Goal: Task Accomplishment & Management: Use online tool/utility

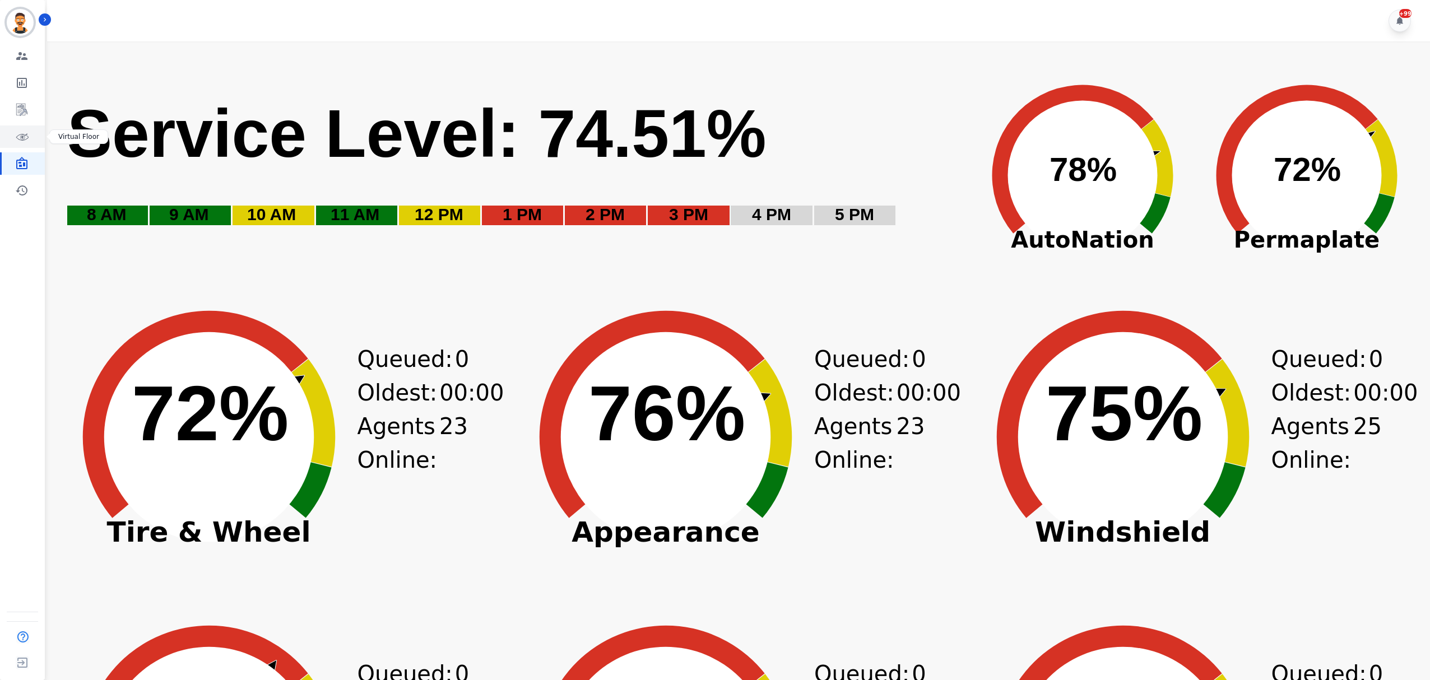
click at [24, 142] on icon "Sidebar" at bounding box center [21, 136] width 13 height 13
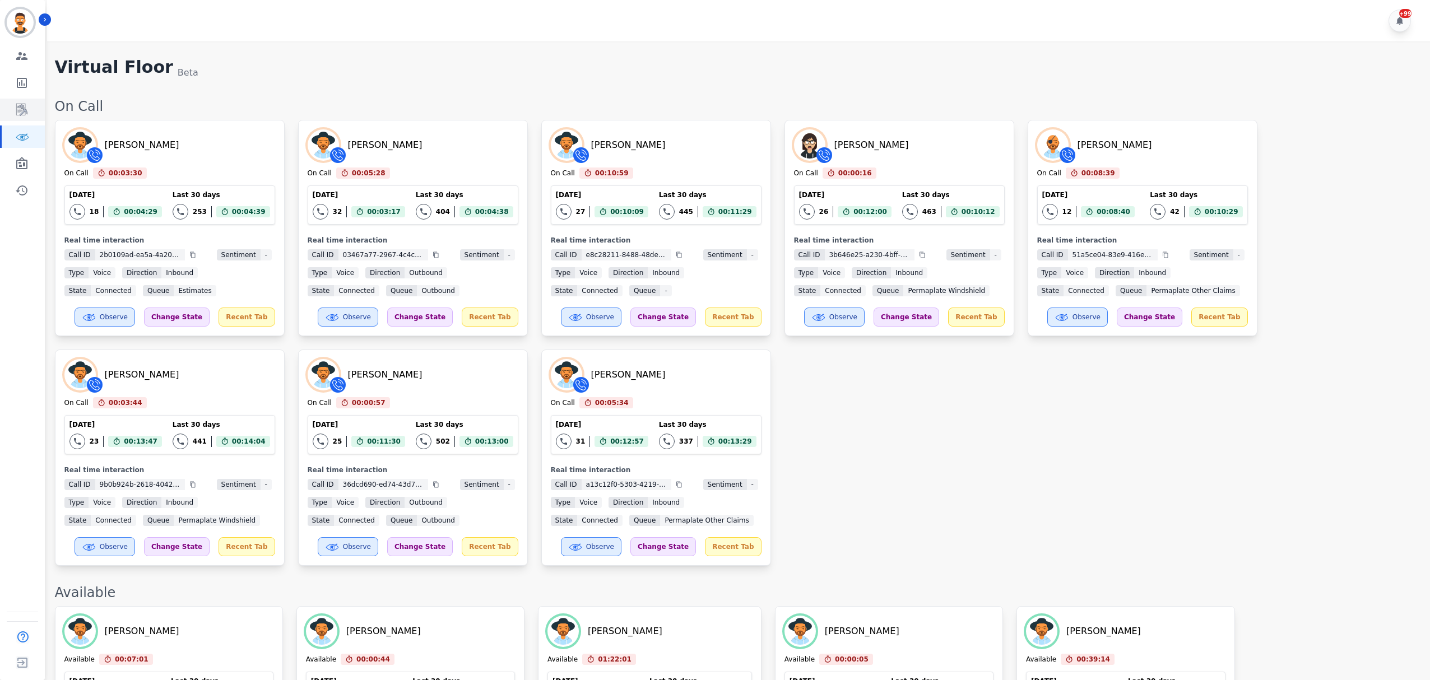
click at [27, 104] on icon "Sidebar" at bounding box center [21, 109] width 13 height 13
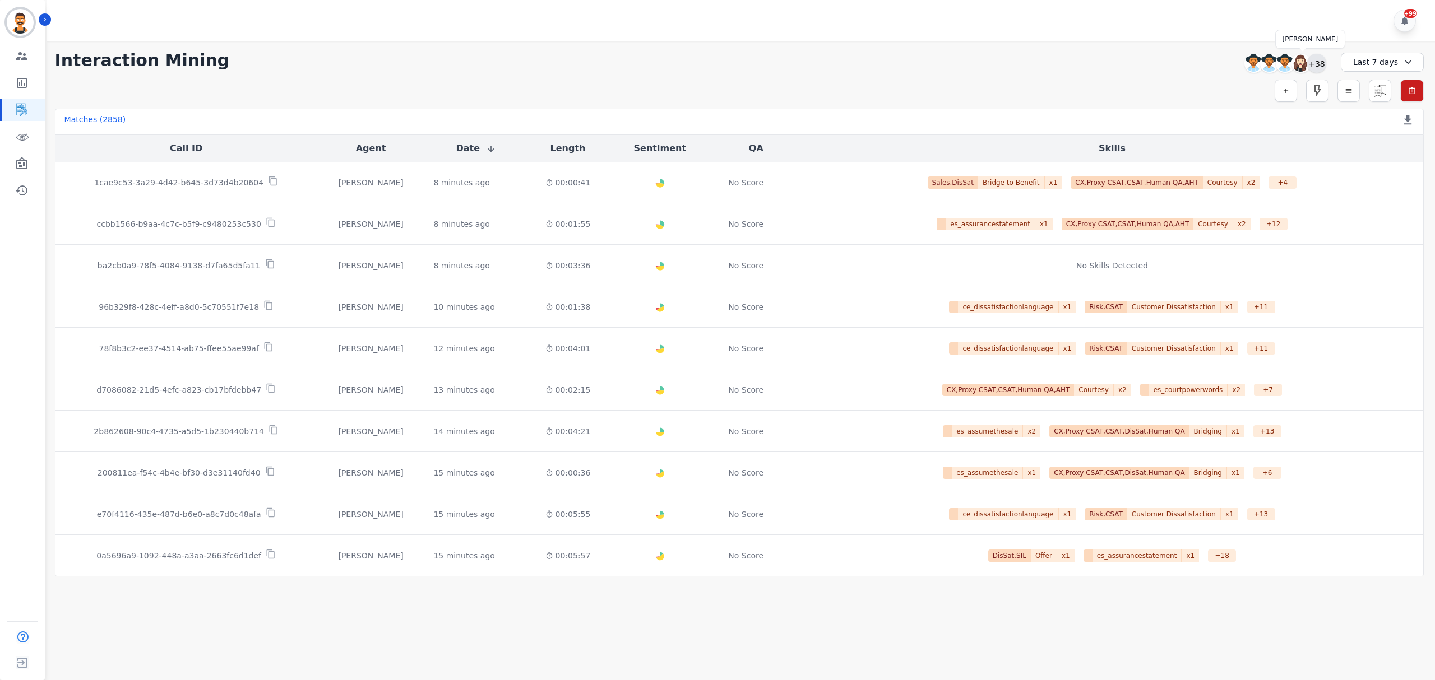
click at [1316, 66] on div "+38" at bounding box center [1316, 63] width 19 height 19
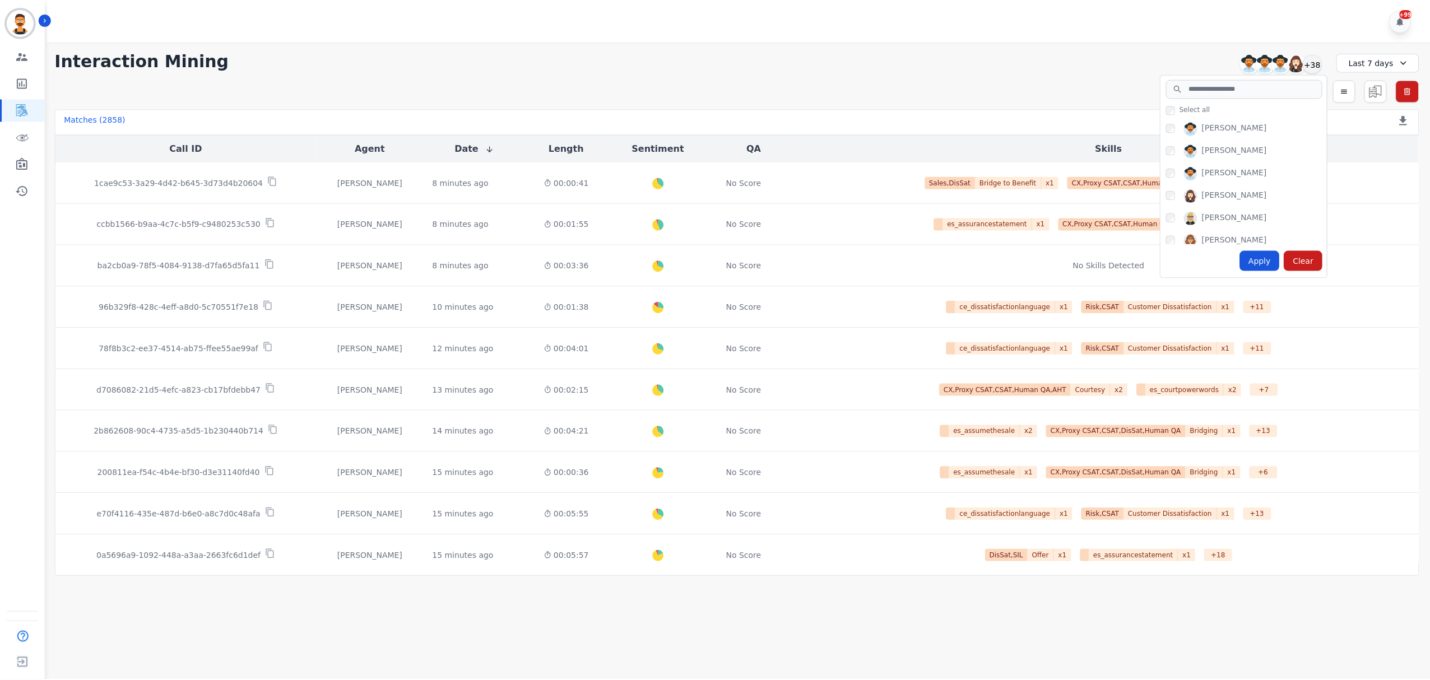
scroll to position [814, 0]
click at [1260, 254] on div "Apply" at bounding box center [1264, 261] width 40 height 20
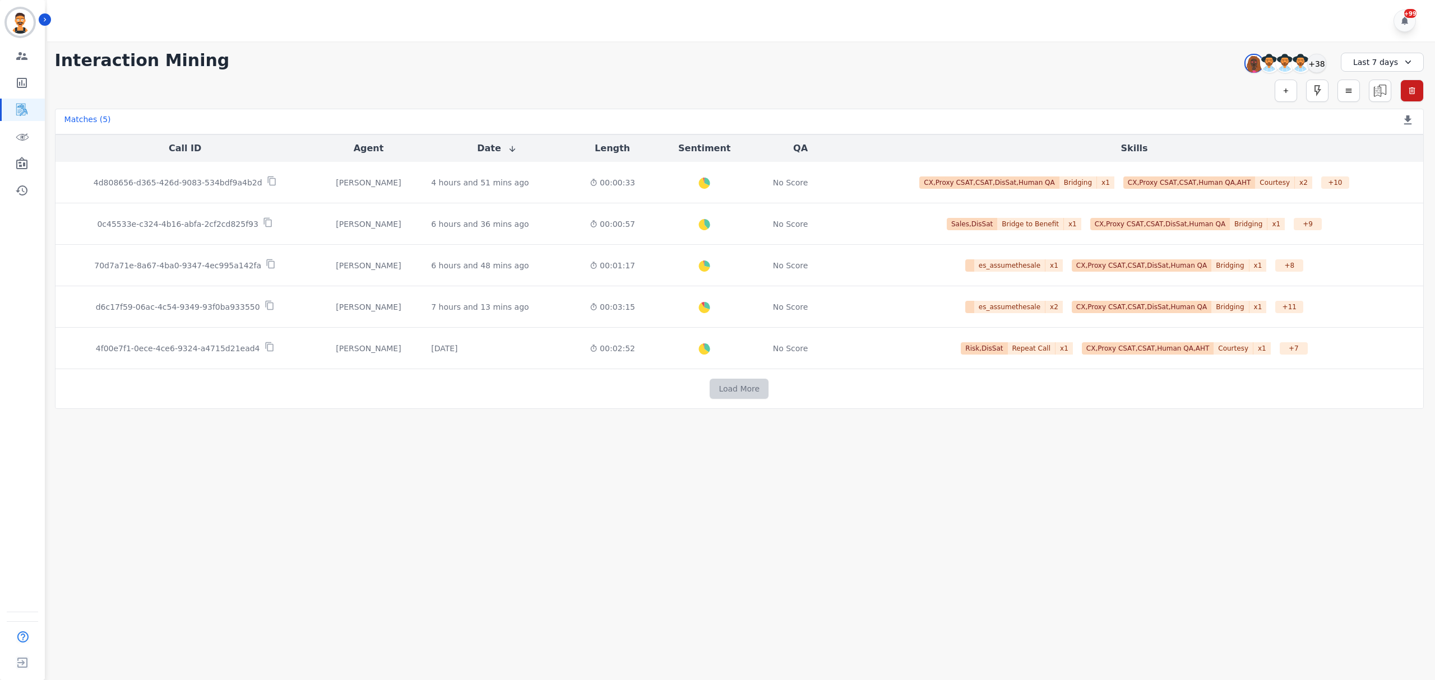
click at [735, 388] on button "Load More" at bounding box center [739, 389] width 59 height 20
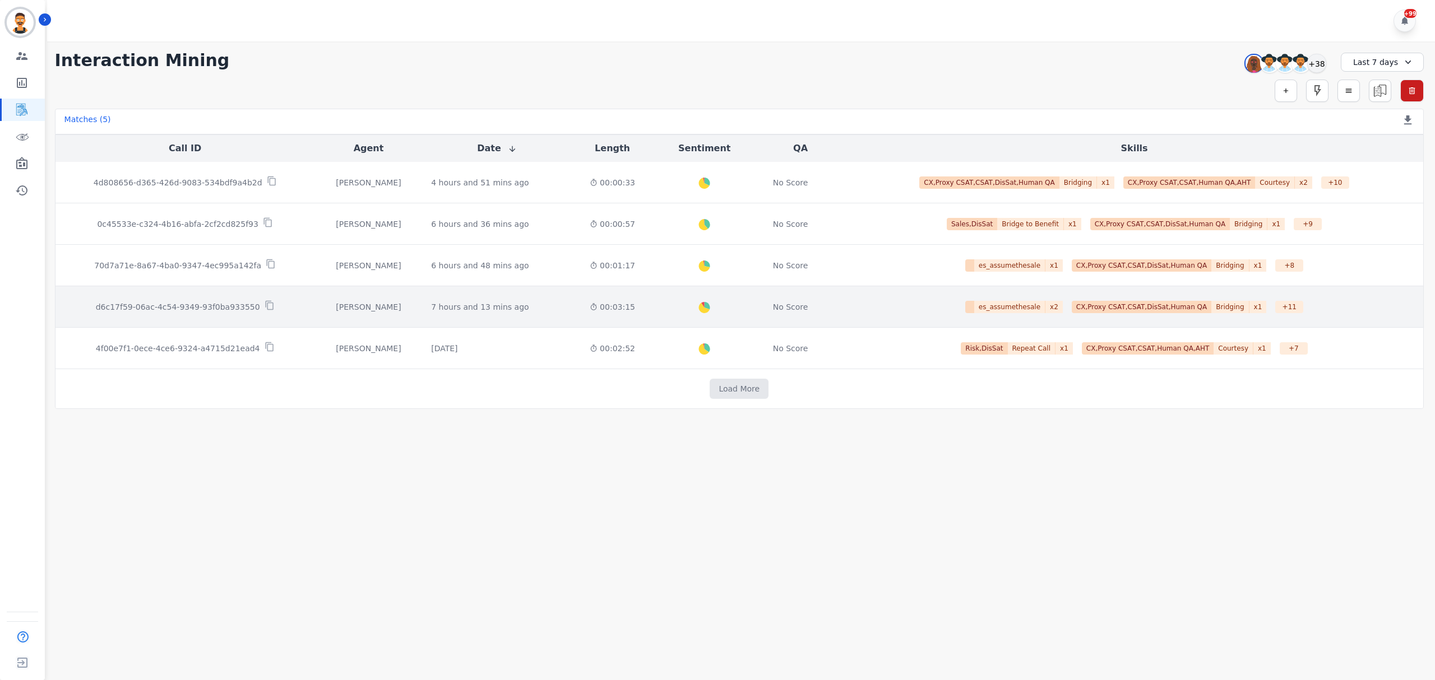
click at [221, 303] on p "d6c17f59-06ac-4c54-9349-93f0ba933550" at bounding box center [178, 307] width 164 height 11
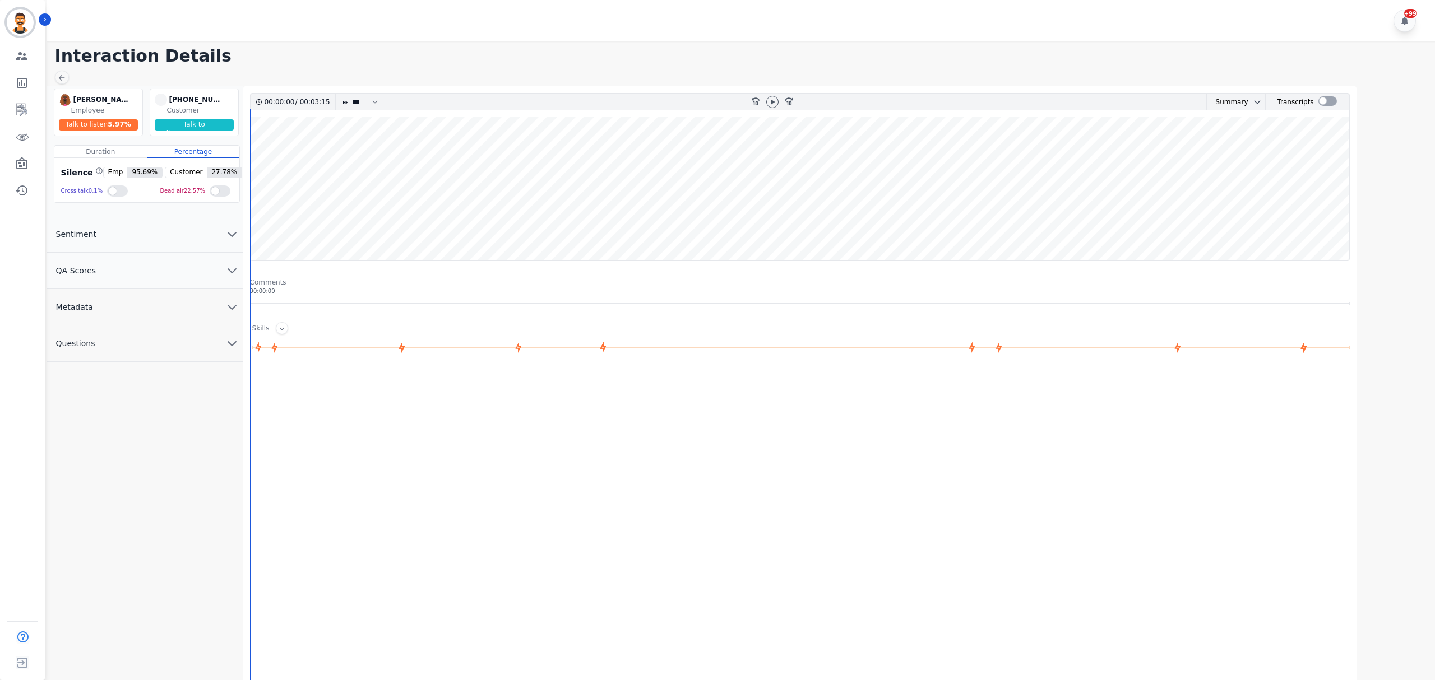
click at [583, 399] on div at bounding box center [802, 484] width 1105 height 224
click at [1311, 106] on div "Transcripts" at bounding box center [1307, 102] width 84 height 16
click at [1323, 100] on div at bounding box center [1327, 101] width 18 height 10
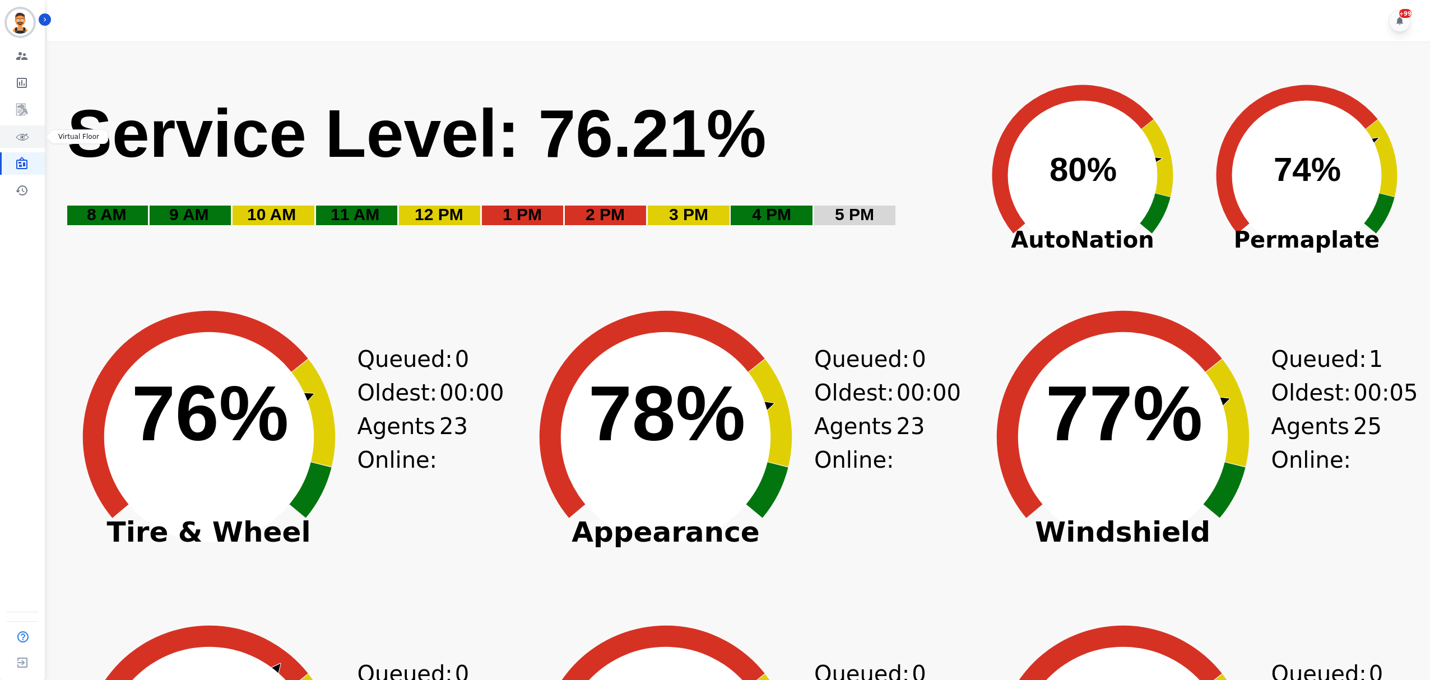
click at [34, 135] on link "Sidebar" at bounding box center [23, 137] width 43 height 22
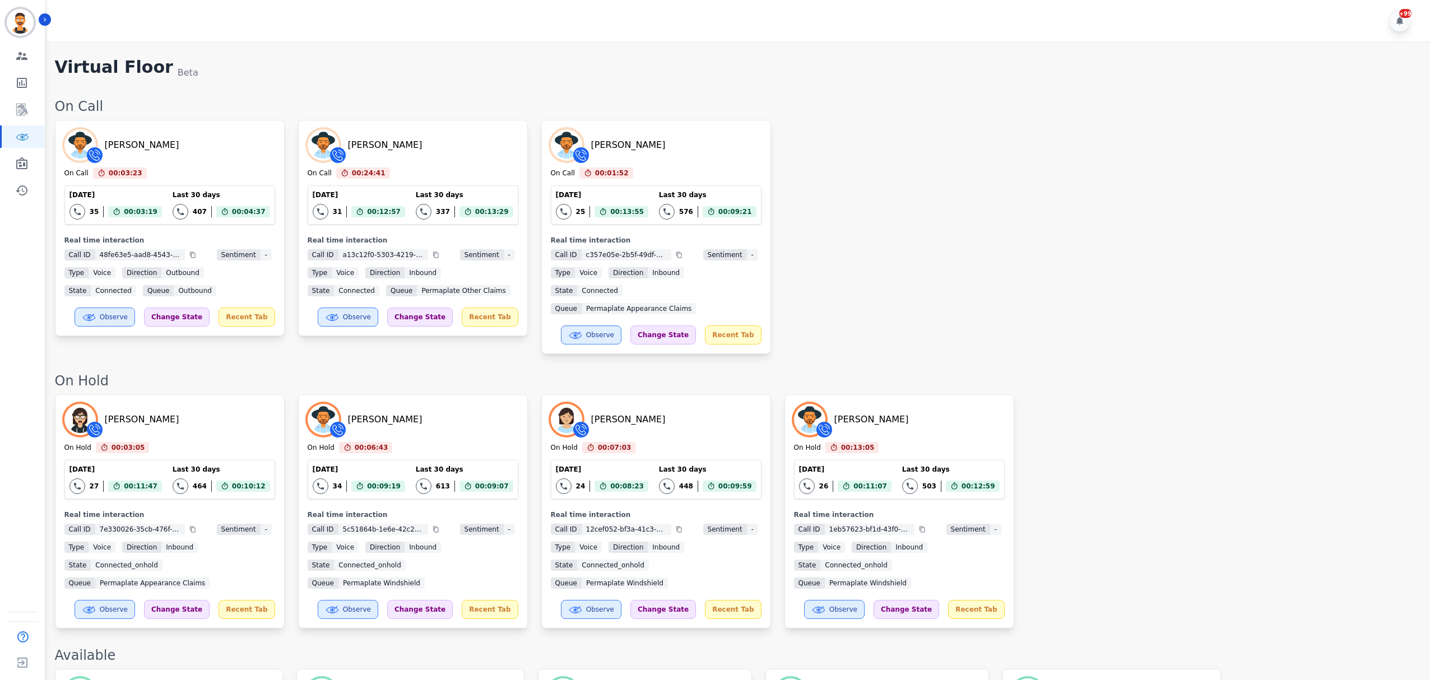
click at [879, 270] on div "Jorge Bao On Call 00:03:23 Current State: On Call Today 35 Total interactions c…" at bounding box center [737, 237] width 1364 height 234
